Goal: Task Accomplishment & Management: Complete application form

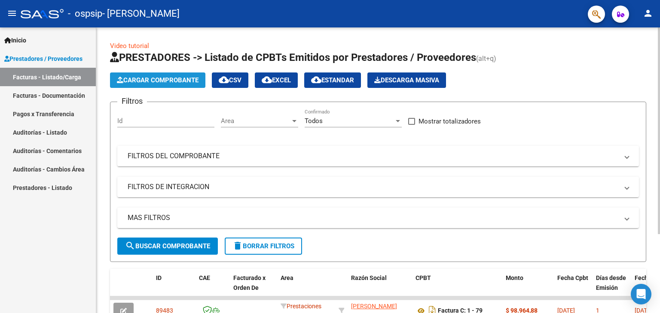
click at [177, 75] on button "Cargar Comprobante" at bounding box center [157, 80] width 95 height 15
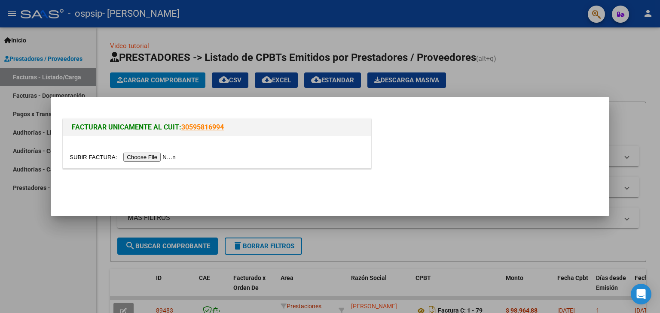
click at [161, 155] on input "file" at bounding box center [124, 157] width 109 height 9
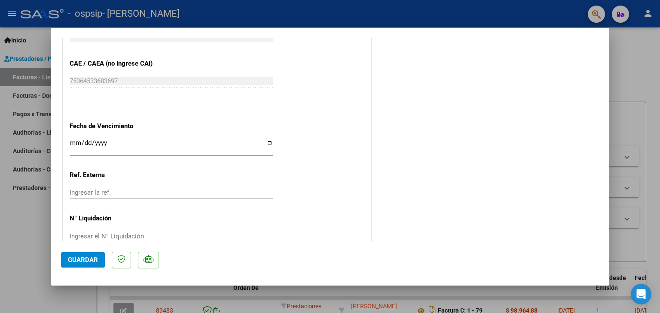
scroll to position [482, 0]
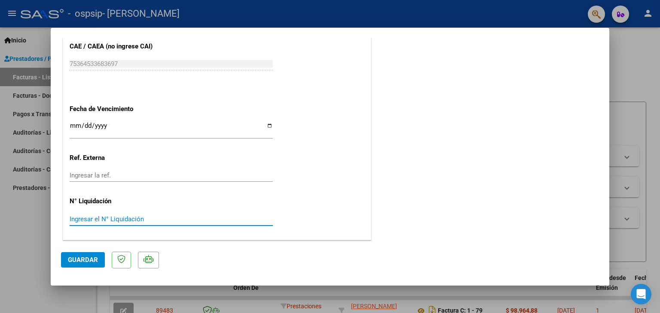
click at [234, 220] on input "Ingresar el N° Liquidación" at bounding box center [171, 220] width 203 height 8
type input "00000080"
click at [89, 261] on span "Guardar" at bounding box center [83, 260] width 30 height 8
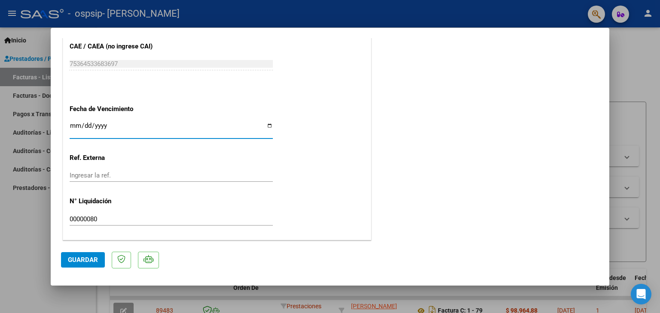
click at [76, 124] on input "Ingresar la fecha" at bounding box center [171, 129] width 203 height 14
type input "[DATE]"
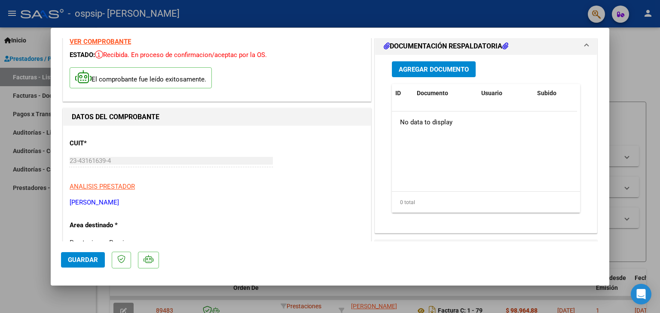
scroll to position [29, 0]
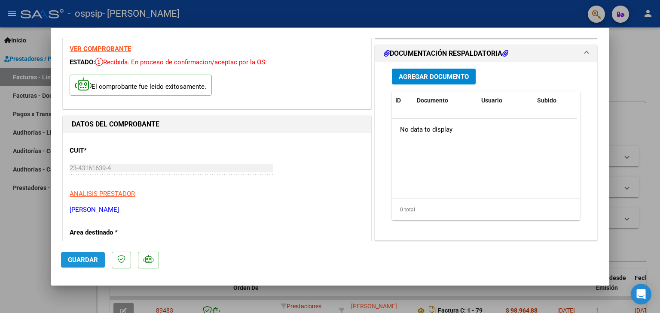
click at [83, 253] on button "Guardar" at bounding box center [83, 259] width 44 height 15
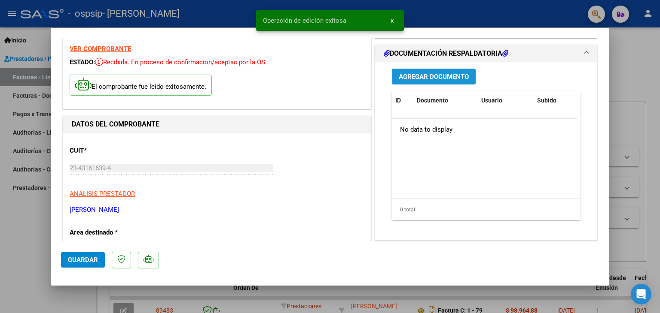
click at [446, 70] on button "Agregar Documento" at bounding box center [434, 77] width 84 height 16
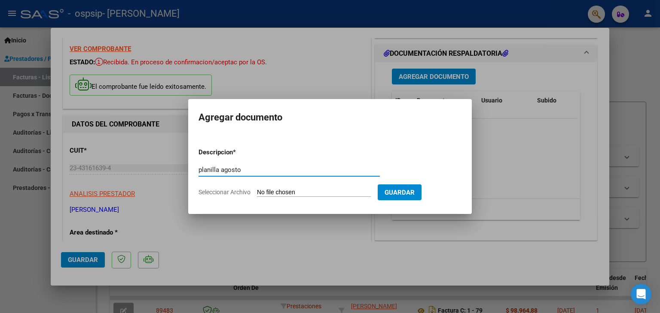
type input "planilla agosto"
click at [274, 191] on input "Seleccionar Archivo" at bounding box center [314, 193] width 114 height 8
type input "C:\fakepath\gaelplanillaagosto.pdf"
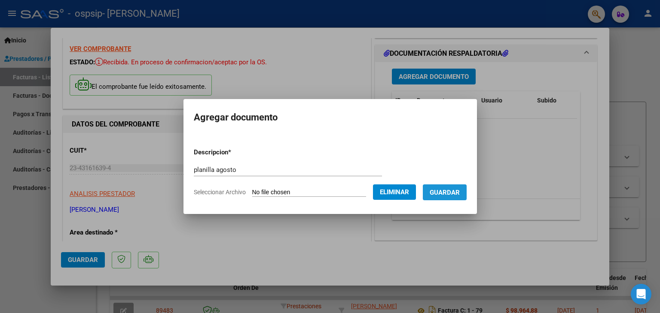
click at [459, 193] on span "Guardar" at bounding box center [444, 193] width 30 height 8
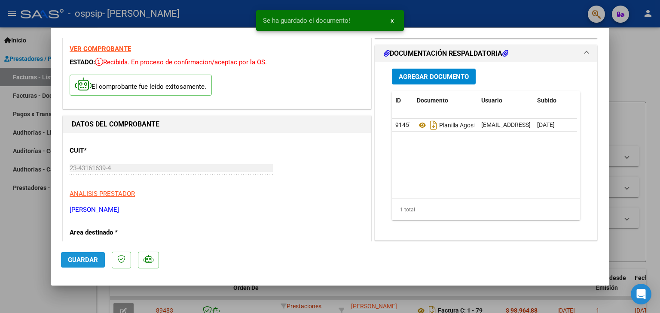
click at [92, 260] on span "Guardar" at bounding box center [83, 260] width 30 height 8
click at [22, 224] on div at bounding box center [330, 156] width 660 height 313
type input "$ 0,00"
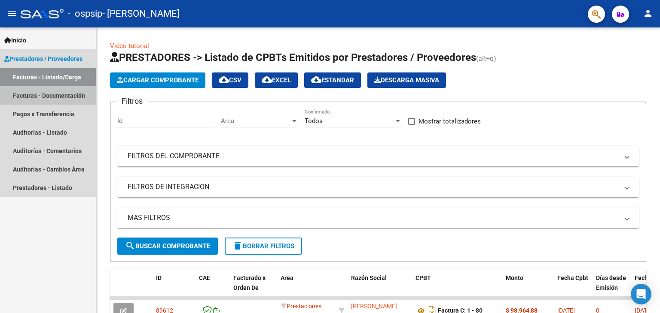
click at [53, 92] on link "Facturas - Documentación" at bounding box center [48, 95] width 96 height 18
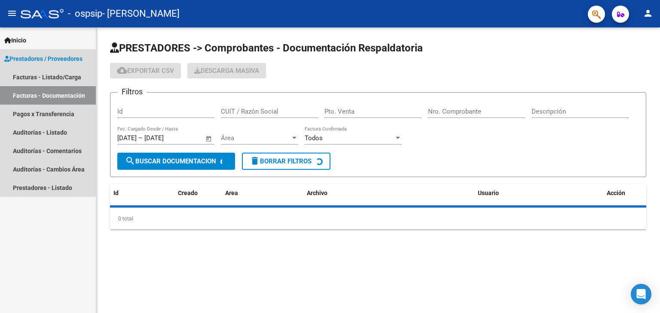
click at [53, 92] on link "Facturas - Documentación" at bounding box center [48, 95] width 96 height 18
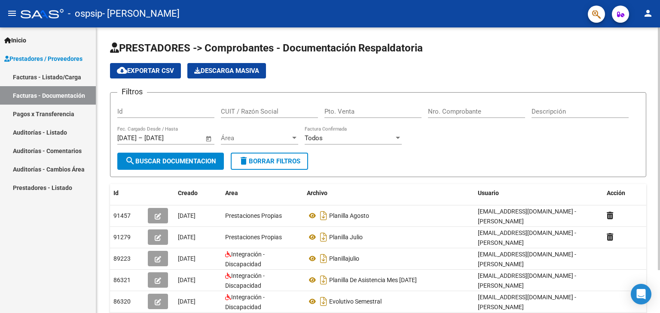
click at [653, 156] on div "PRESTADORES -> Comprobantes - Documentación Respaldatoria cloud_download Export…" at bounding box center [377, 195] width 563 height 337
drag, startPoint x: 651, startPoint y: 141, endPoint x: 659, endPoint y: 112, distance: 30.1
click at [659, 112] on div "PRESTADORES -> Comprobantes - Documentación Respaldatoria cloud_download Export…" at bounding box center [378, 195] width 565 height 337
click at [343, 152] on form "Filtros Id CUIT / Razón Social Pto. Venta Nro. Comprobante Descripción [DATE] […" at bounding box center [378, 134] width 536 height 85
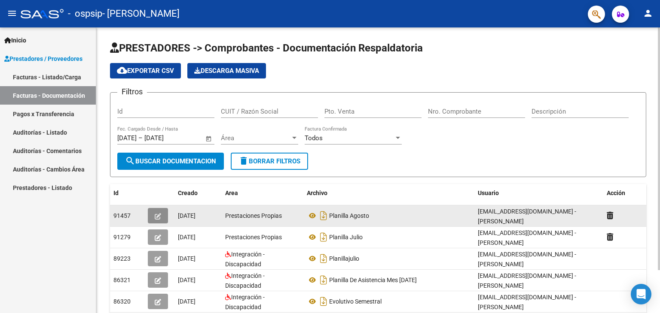
click at [158, 213] on icon "button" at bounding box center [158, 216] width 6 height 6
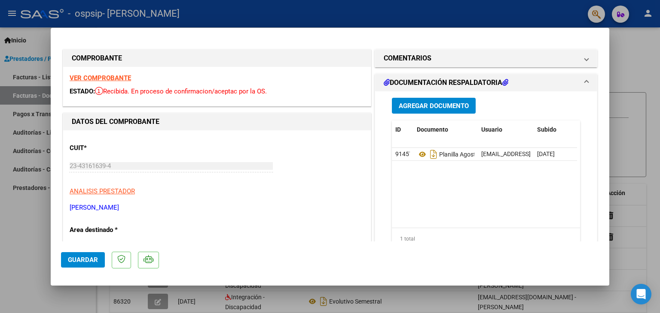
click at [629, 84] on div at bounding box center [330, 156] width 660 height 313
type input "$ 0,00"
